Goal: Task Accomplishment & Management: Use online tool/utility

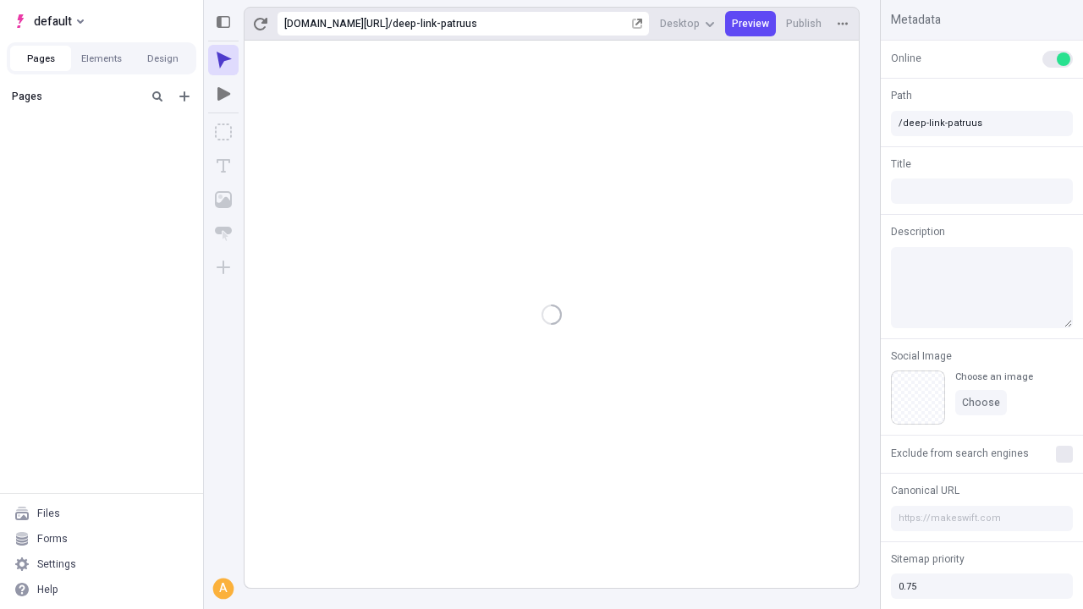
type input "/deep-link-patruus"
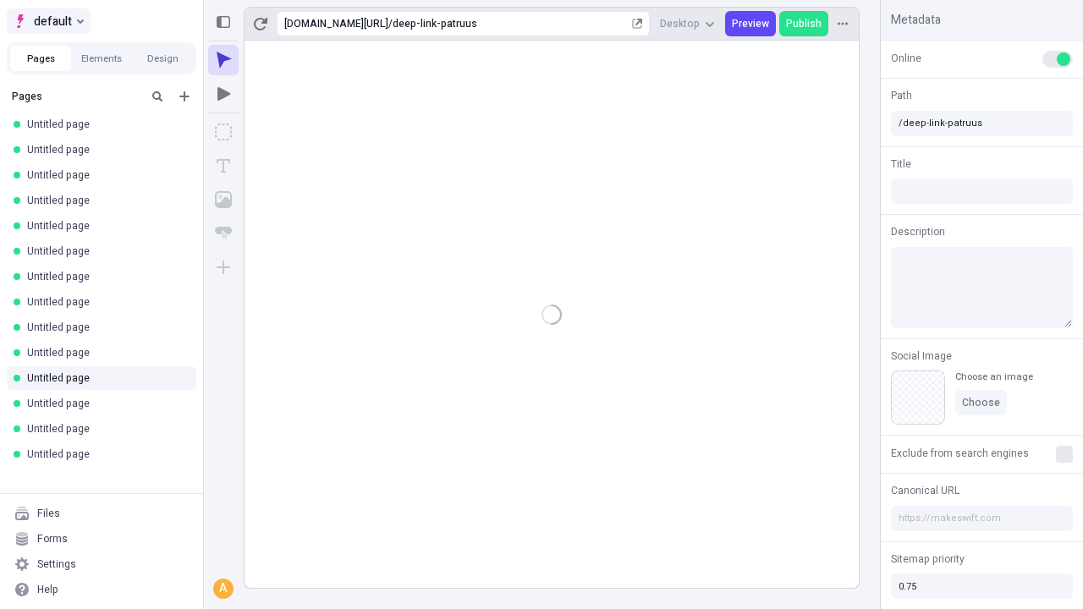
click at [47, 21] on span "default" at bounding box center [53, 21] width 38 height 20
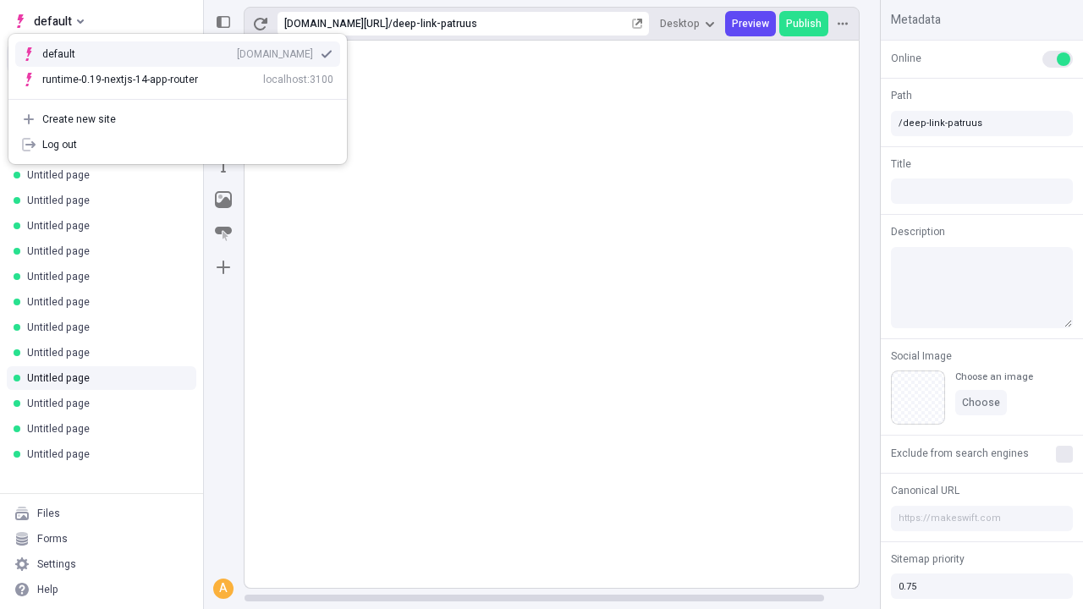
click at [237, 51] on div "qee9k4dy7d.staging.makeswift.site" at bounding box center [275, 54] width 76 height 14
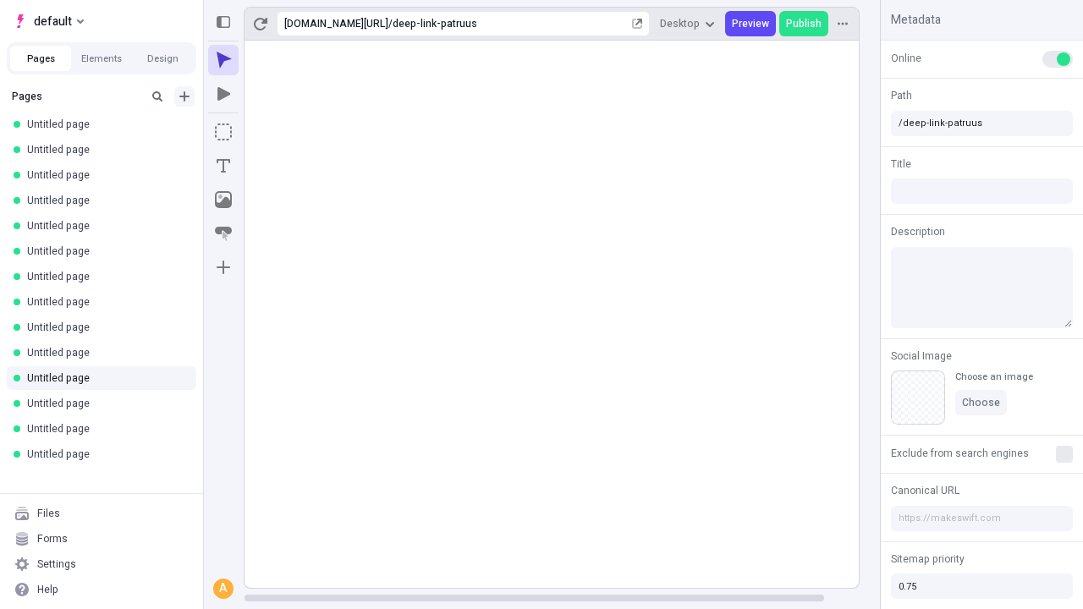
click at [184, 96] on icon "Add new" at bounding box center [184, 96] width 10 height 10
click at [274, 131] on span "Blank page" at bounding box center [284, 131] width 105 height 14
type input "/page"
